Goal: Navigation & Orientation: Find specific page/section

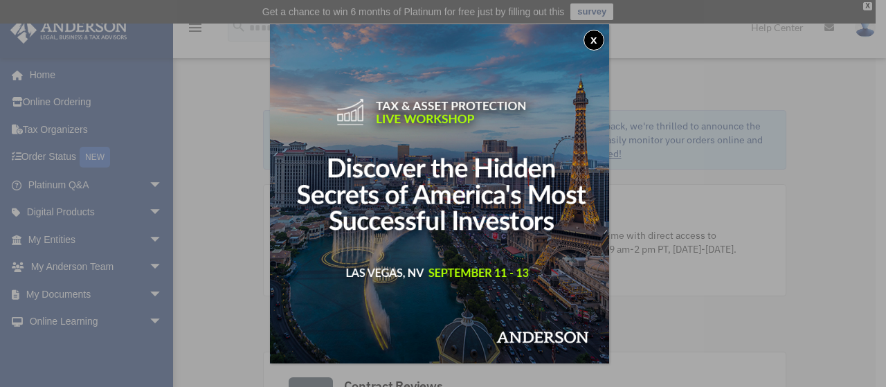
click at [29, 68] on div "x" at bounding box center [443, 193] width 886 height 387
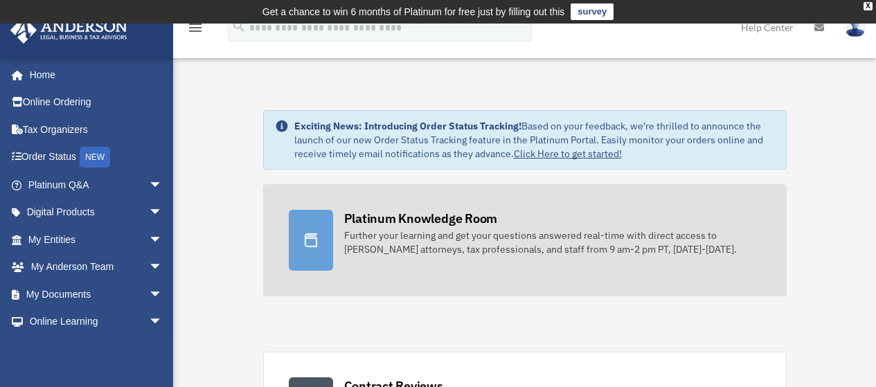
click at [348, 220] on div "Platinum Knowledge Room" at bounding box center [421, 218] width 154 height 17
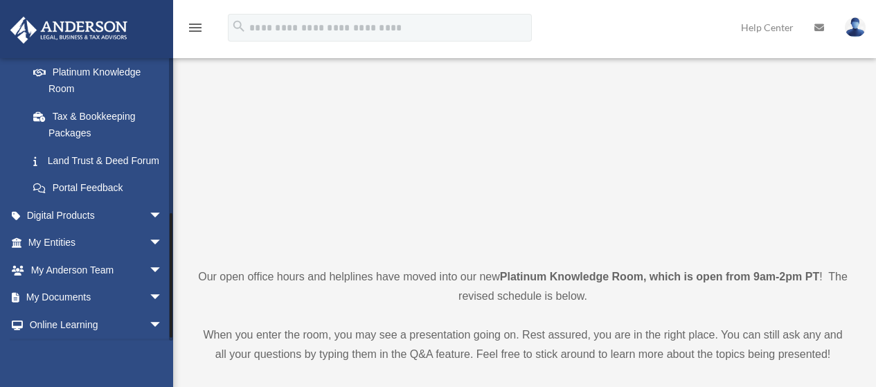
scroll to position [346, 0]
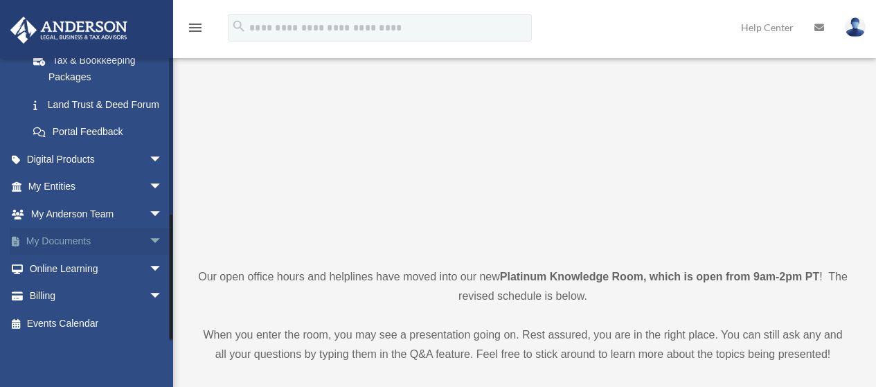
click at [149, 241] on span "arrow_drop_down" at bounding box center [163, 242] width 28 height 28
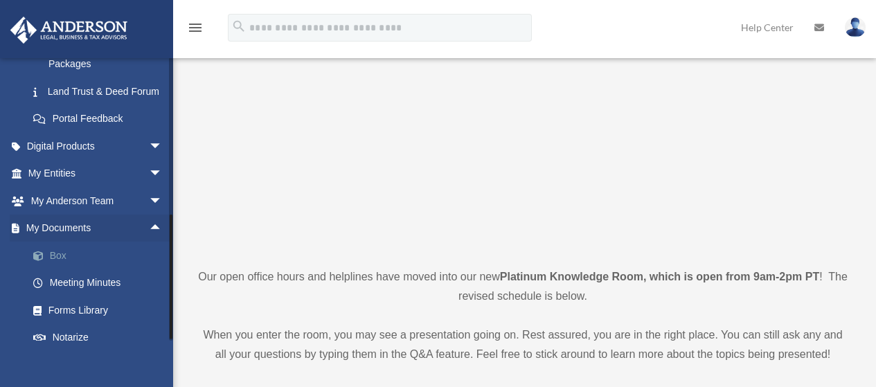
click at [48, 267] on link "Box" at bounding box center [101, 256] width 164 height 28
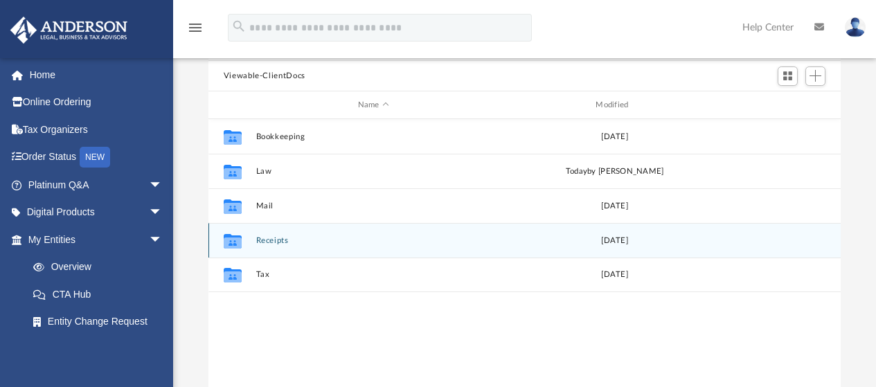
scroll to position [69, 0]
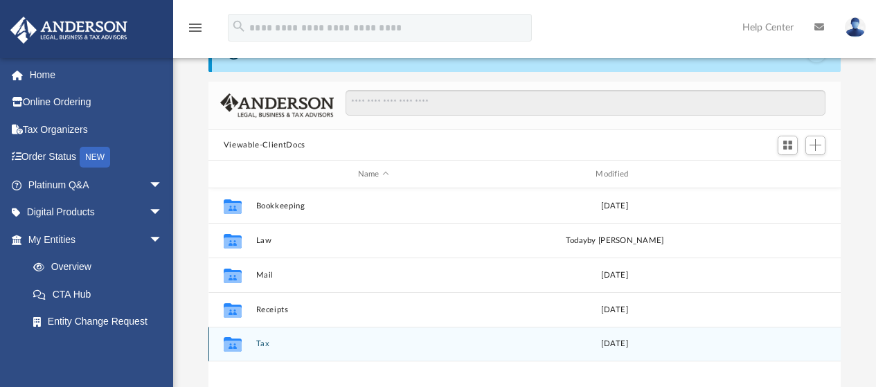
click at [236, 348] on icon "grid" at bounding box center [233, 344] width 18 height 15
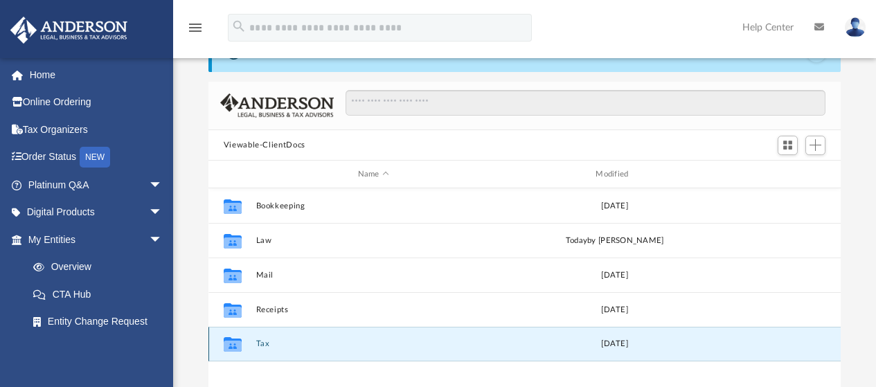
click at [237, 347] on icon "grid" at bounding box center [233, 346] width 18 height 11
click at [233, 343] on icon "grid" at bounding box center [233, 346] width 18 height 11
click at [235, 344] on icon "grid" at bounding box center [233, 344] width 18 height 15
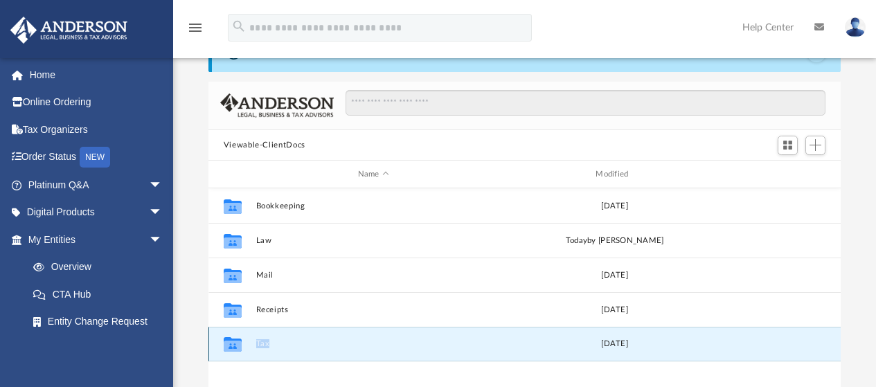
click at [235, 344] on icon "grid" at bounding box center [233, 344] width 18 height 15
click at [193, 64] on div "Difficulty viewing your box folder? You can also access your account directly o…" at bounding box center [524, 254] width 703 height 442
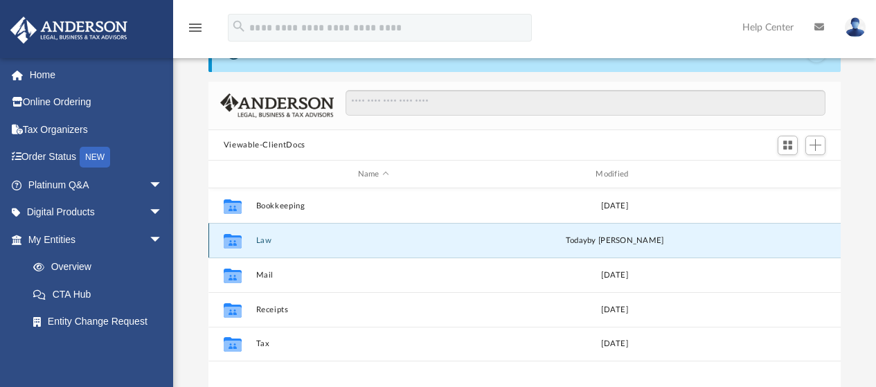
click at [298, 242] on button "Law" at bounding box center [372, 240] width 235 height 9
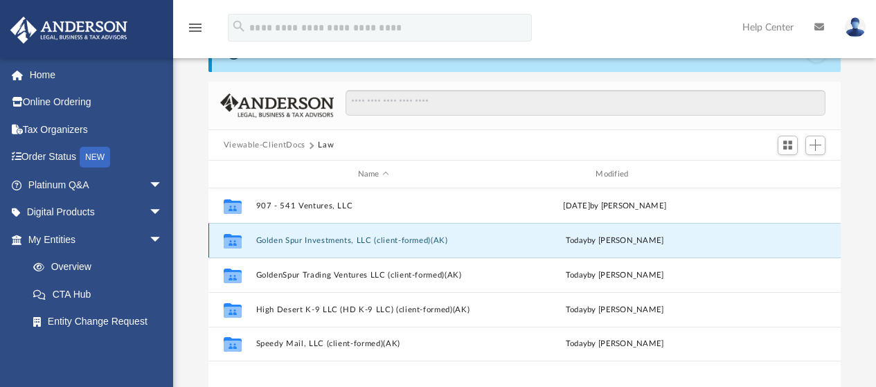
click at [373, 240] on button "Golden Spur Investments, LLC (client-formed)(AK)" at bounding box center [372, 240] width 235 height 9
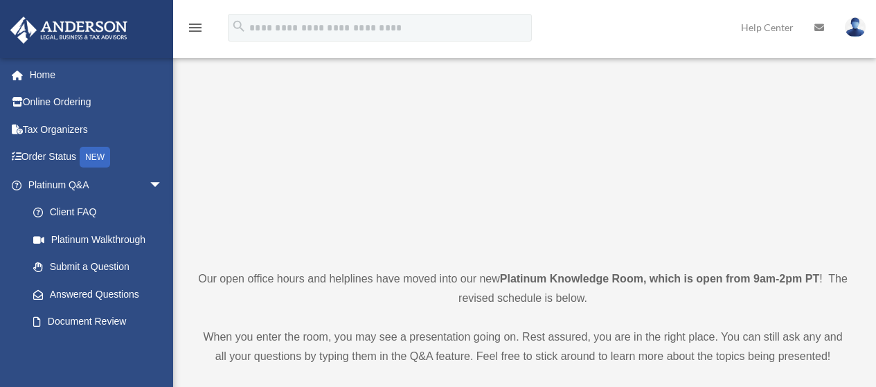
scroll to position [138, 0]
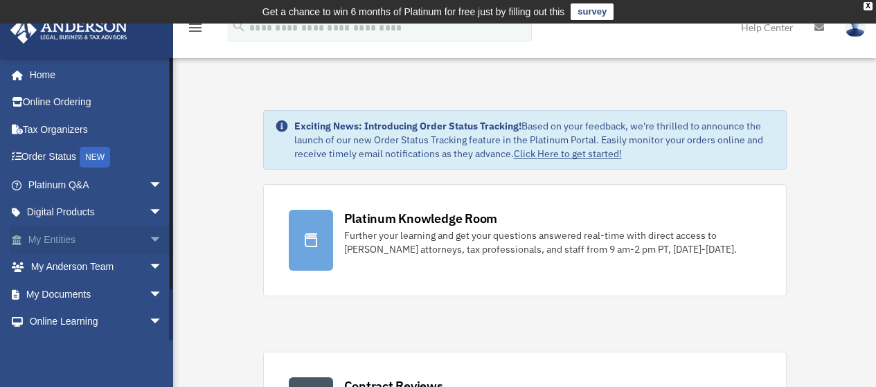
click at [48, 236] on link "My Entities arrow_drop_down" at bounding box center [97, 240] width 174 height 28
click at [36, 237] on link "My Entities arrow_drop_down" at bounding box center [97, 240] width 174 height 28
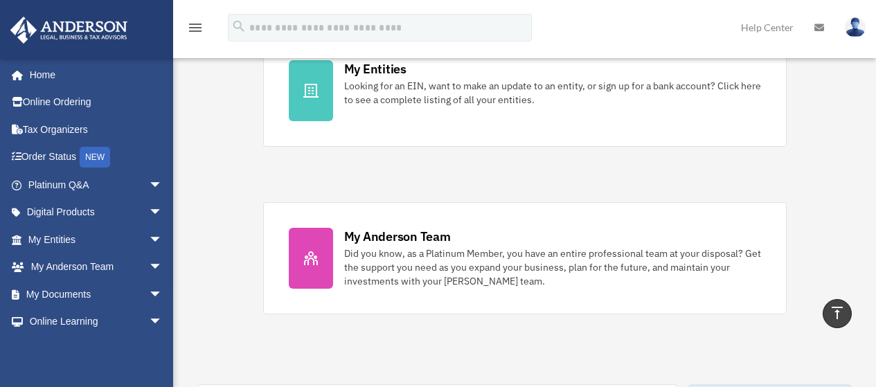
scroll to position [554, 0]
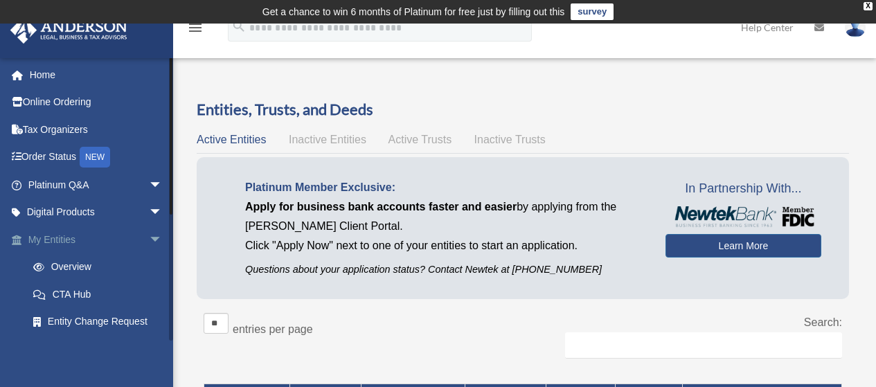
click at [66, 236] on link "My Entities arrow_drop_down" at bounding box center [97, 240] width 174 height 28
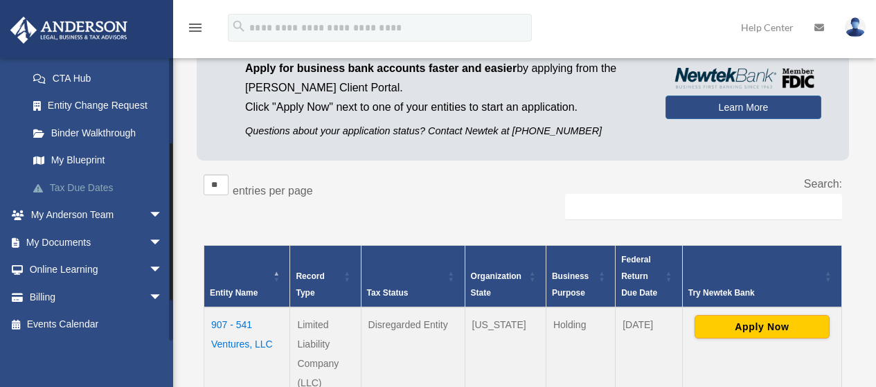
scroll to position [147, 0]
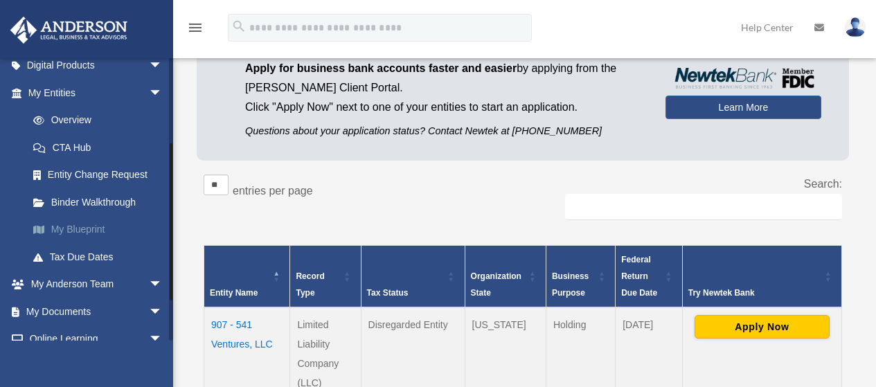
click at [80, 227] on link "My Blueprint" at bounding box center [101, 230] width 164 height 28
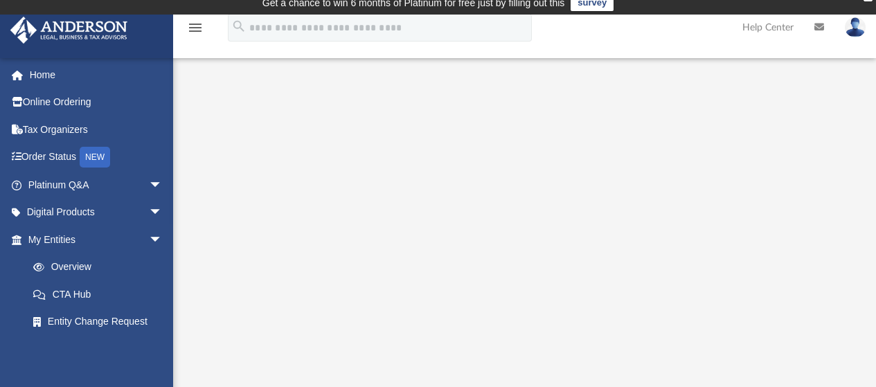
scroll to position [69, 0]
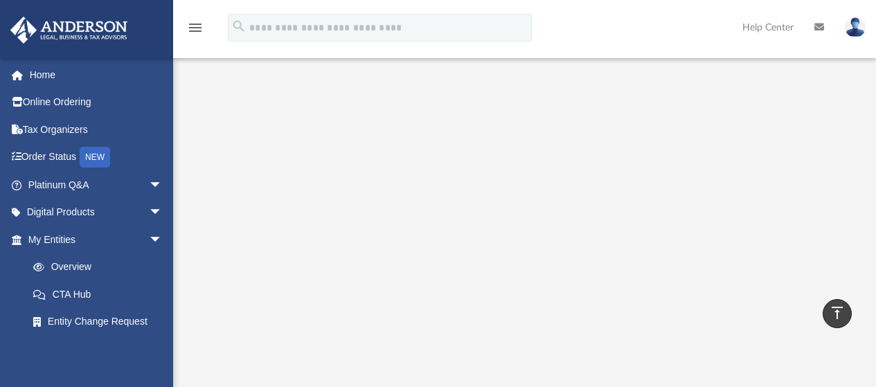
scroll to position [208, 0]
